Goal: Task Accomplishment & Management: Complete application form

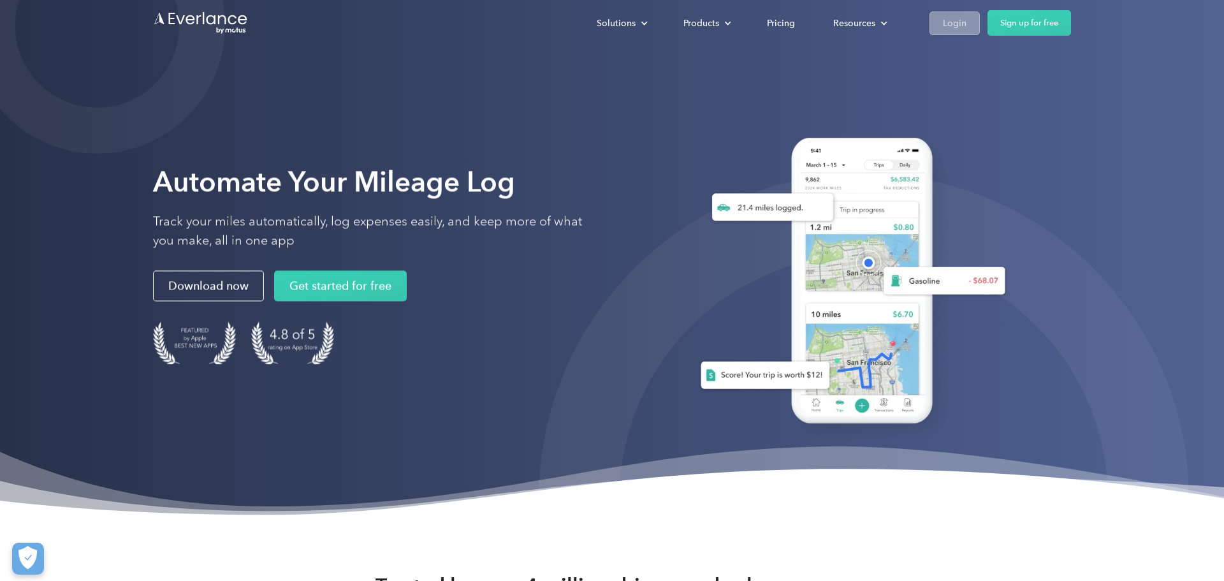
click at [938, 22] on link "Login" at bounding box center [954, 23] width 50 height 24
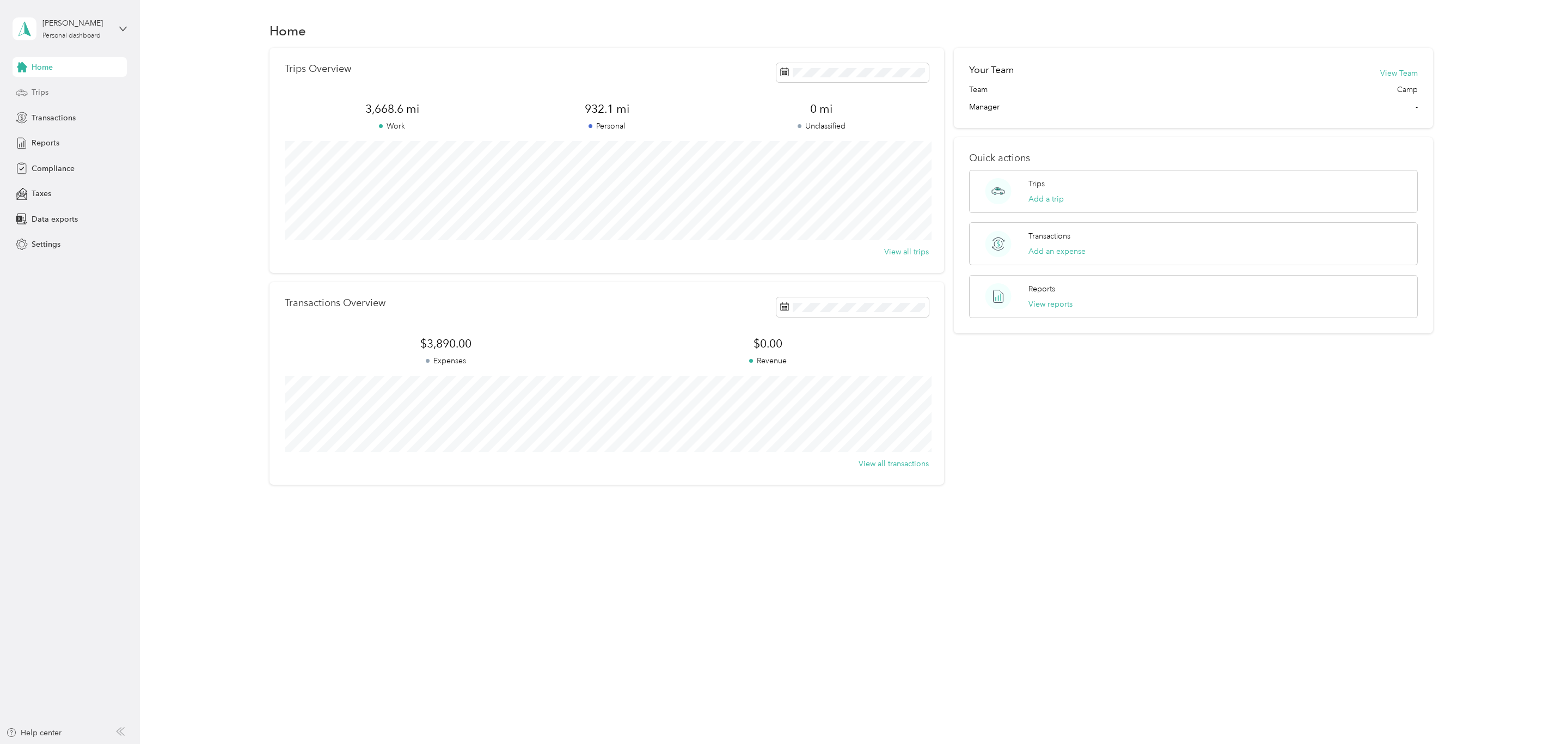
click at [59, 96] on div "Trips" at bounding box center [70, 92] width 114 height 20
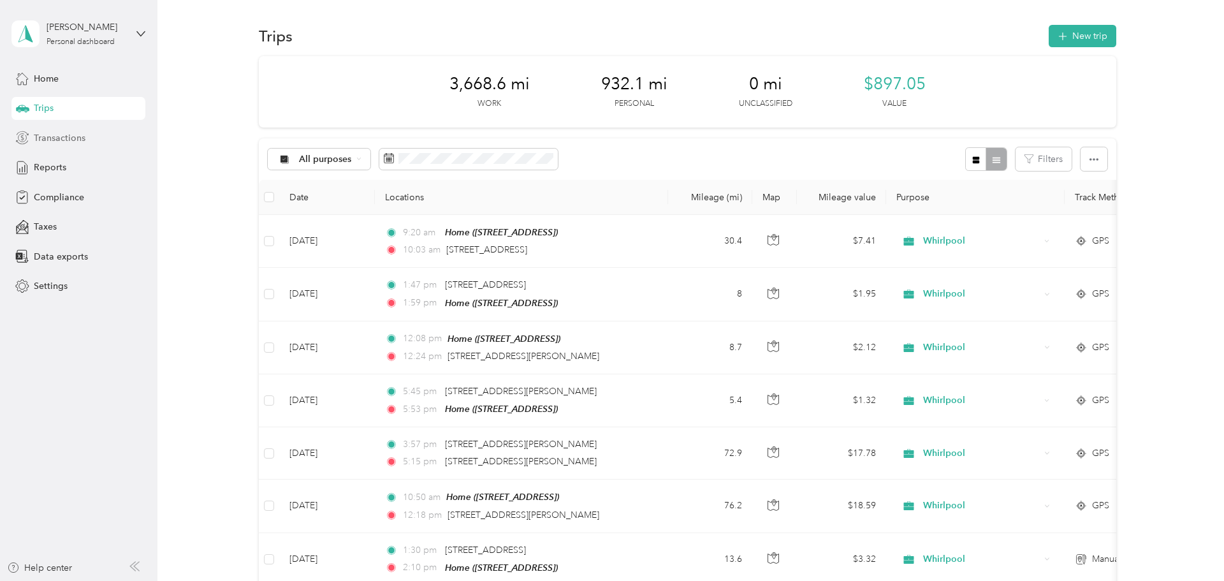
click at [59, 145] on div "Transactions" at bounding box center [78, 137] width 134 height 23
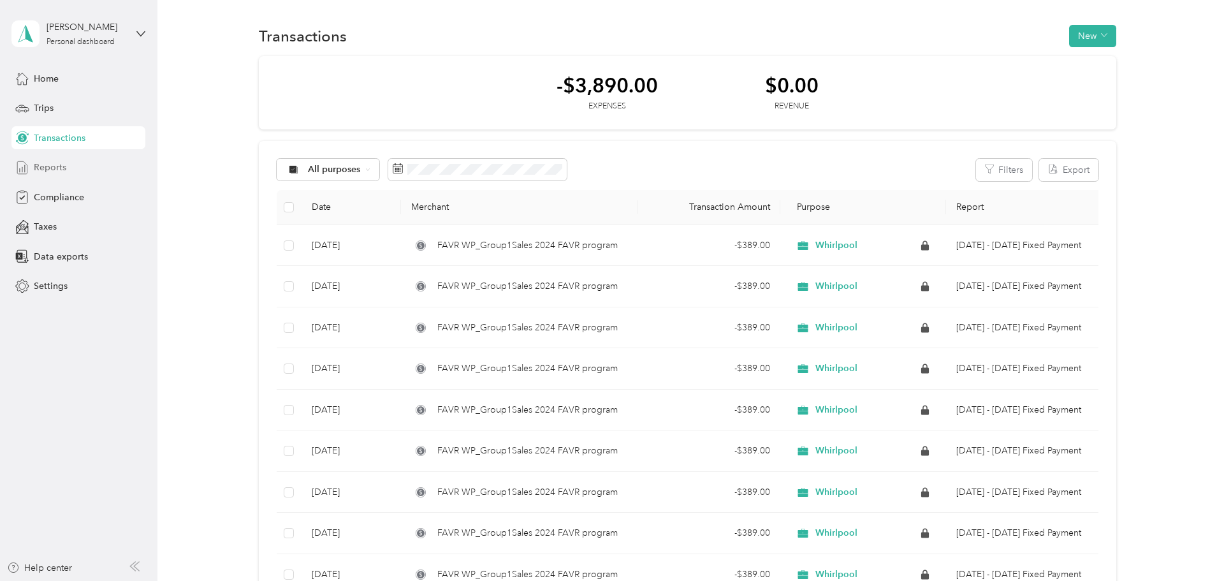
click at [53, 174] on div "Reports" at bounding box center [78, 167] width 134 height 23
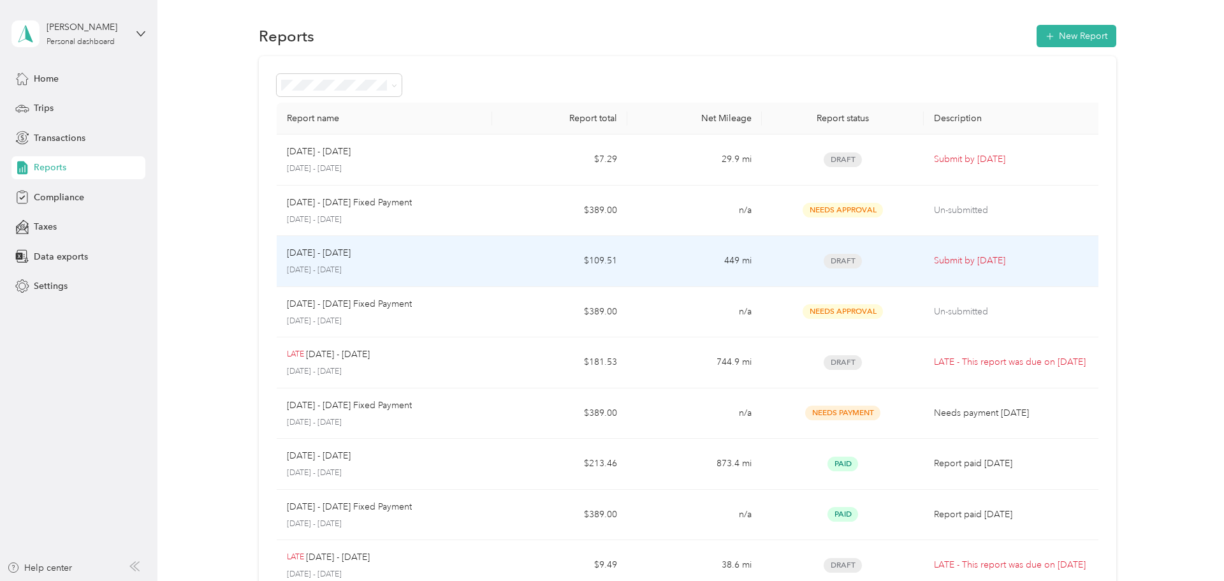
click at [485, 262] on td "[DATE] - [DATE] [DATE] - [DATE]" at bounding box center [385, 261] width 216 height 51
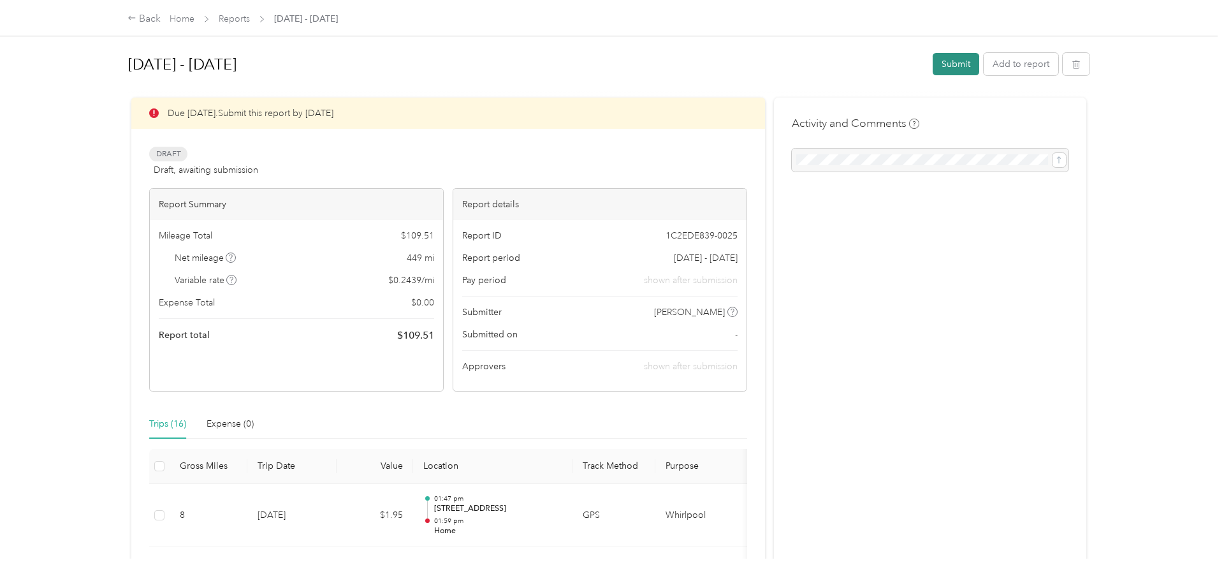
click at [950, 61] on button "Submit" at bounding box center [955, 64] width 47 height 22
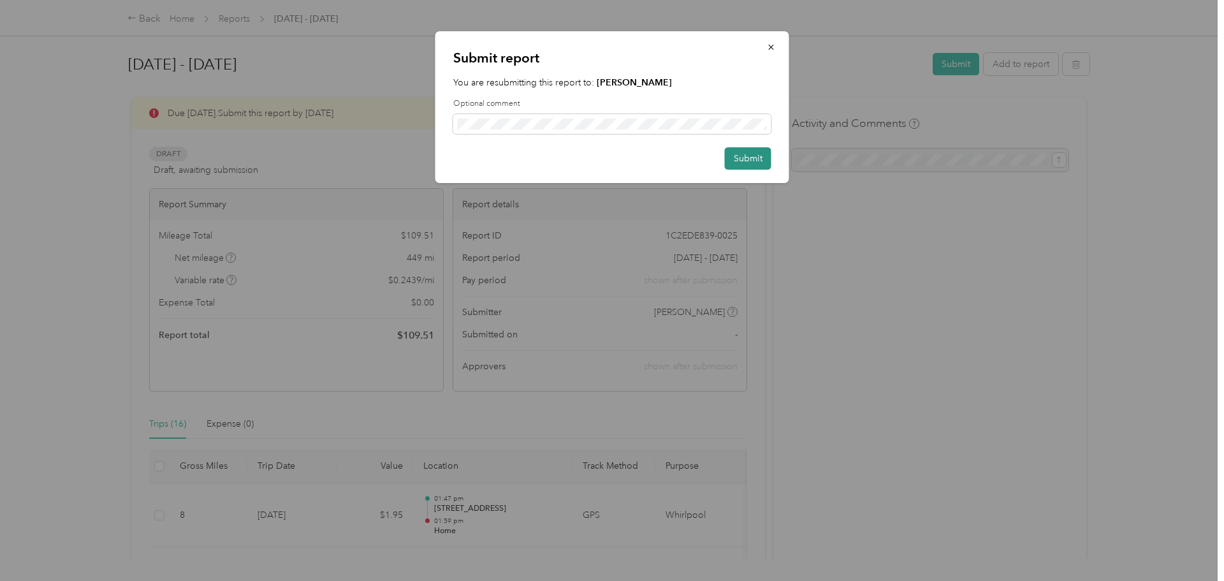
click at [764, 163] on button "Submit" at bounding box center [748, 158] width 47 height 22
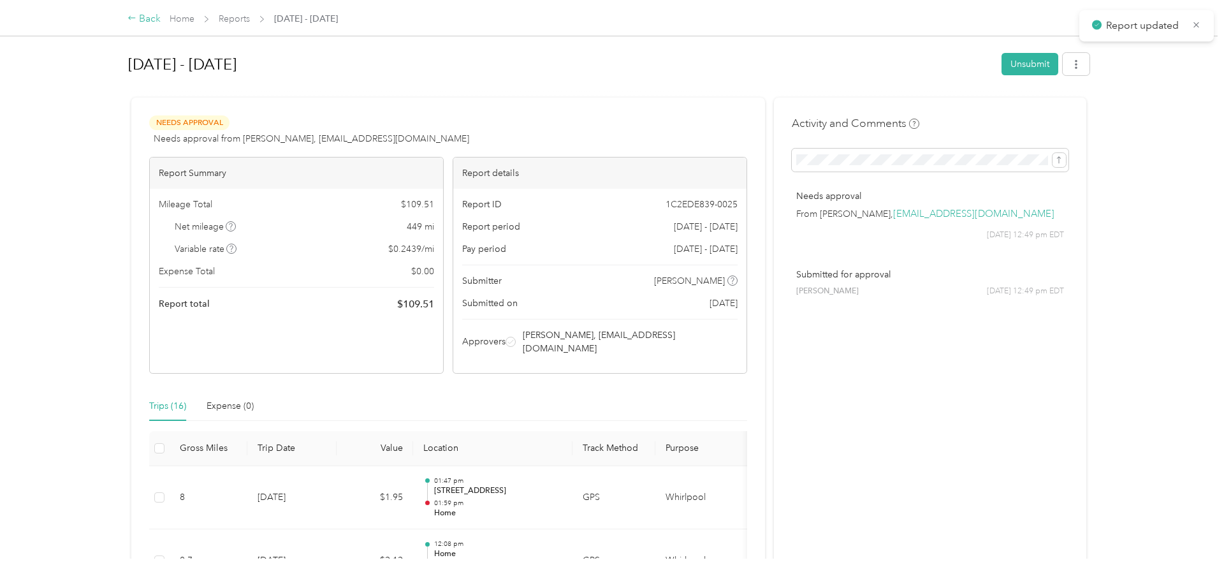
click at [149, 18] on div "Back" at bounding box center [143, 18] width 33 height 15
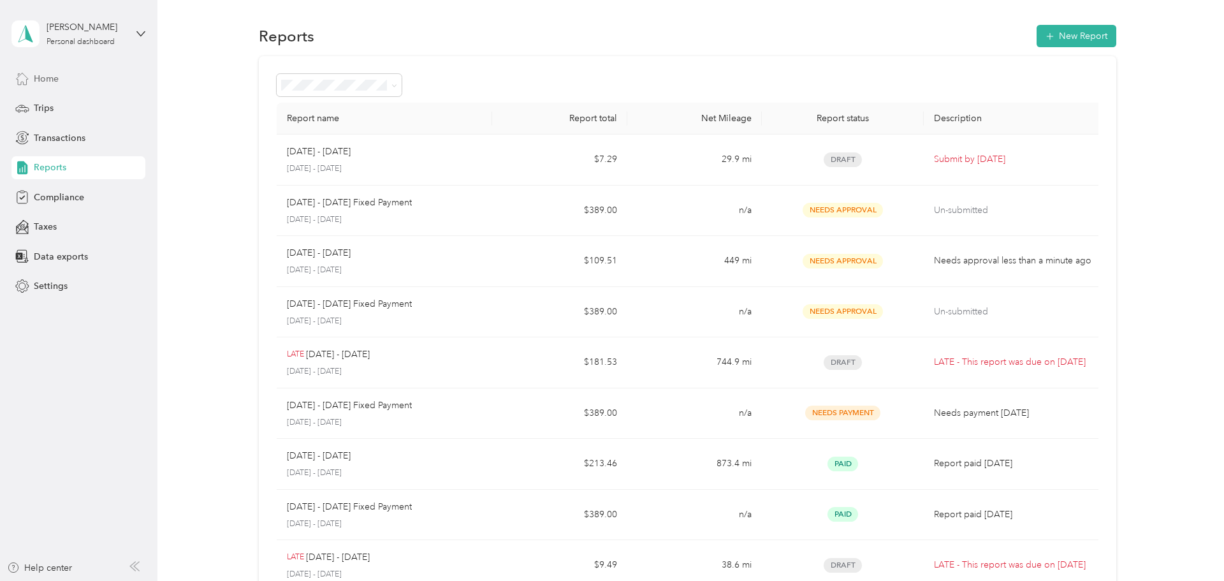
click at [77, 81] on div "Home" at bounding box center [78, 78] width 134 height 23
